Goal: Task Accomplishment & Management: Manage account settings

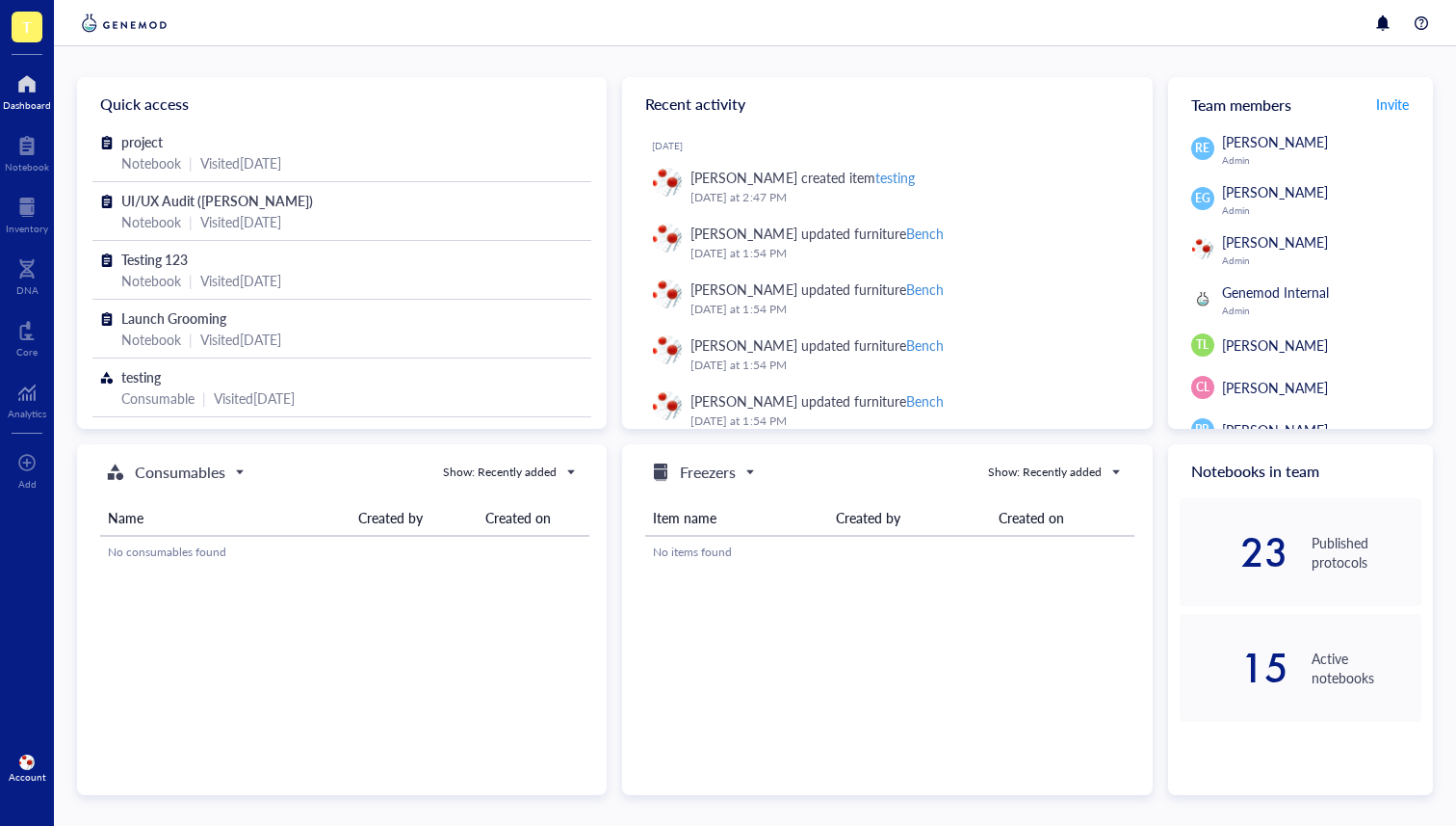
click at [9, 772] on div "Account" at bounding box center [27, 776] width 38 height 12
click at [89, 788] on link "Logout" at bounding box center [129, 801] width 111 height 35
